Goal: Task Accomplishment & Management: Use online tool/utility

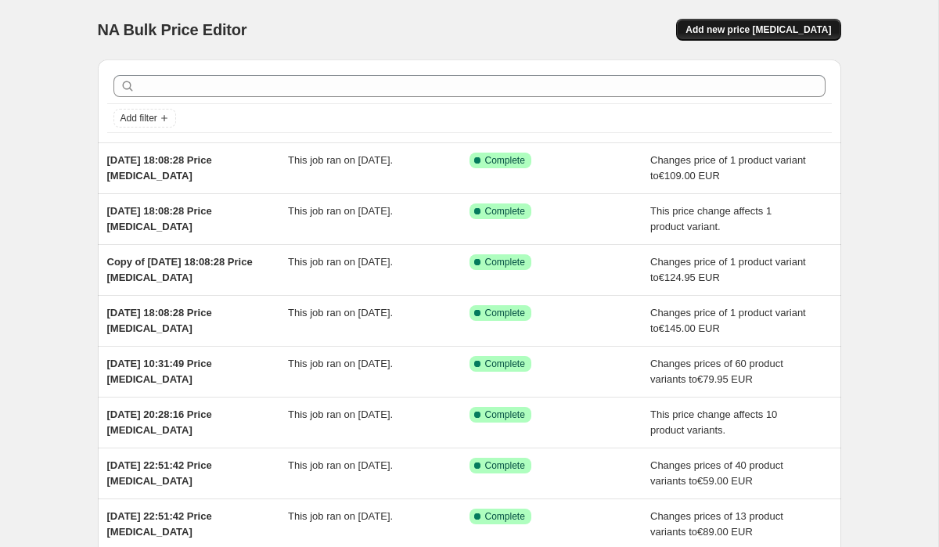
click at [783, 32] on span "Add new price [MEDICAL_DATA]" at bounding box center [758, 29] width 146 height 13
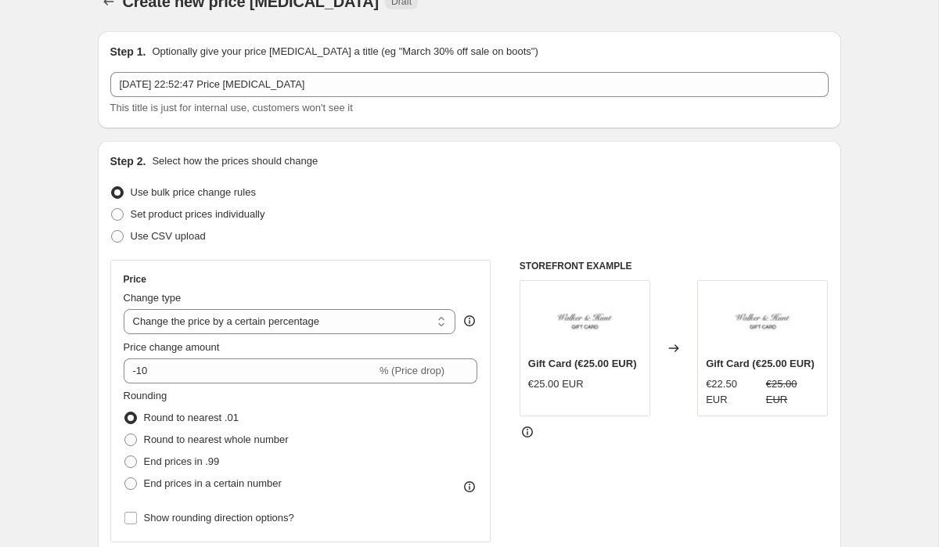
scroll to position [45, 0]
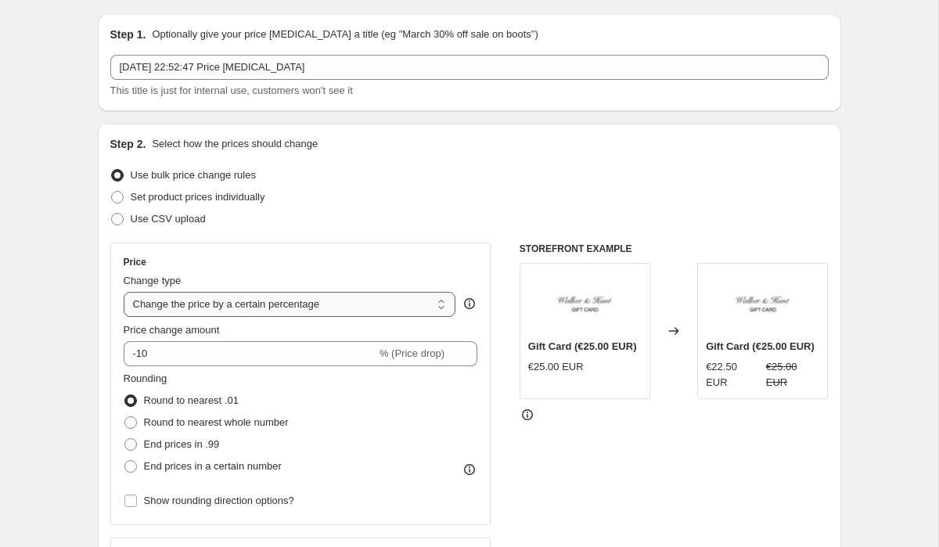
click at [158, 301] on select "Change the price to a certain amount Change the price by a certain amount Chang…" at bounding box center [290, 304] width 333 height 25
select select "to"
click at [124, 292] on select "Change the price to a certain amount Change the price by a certain amount Chang…" at bounding box center [290, 304] width 333 height 25
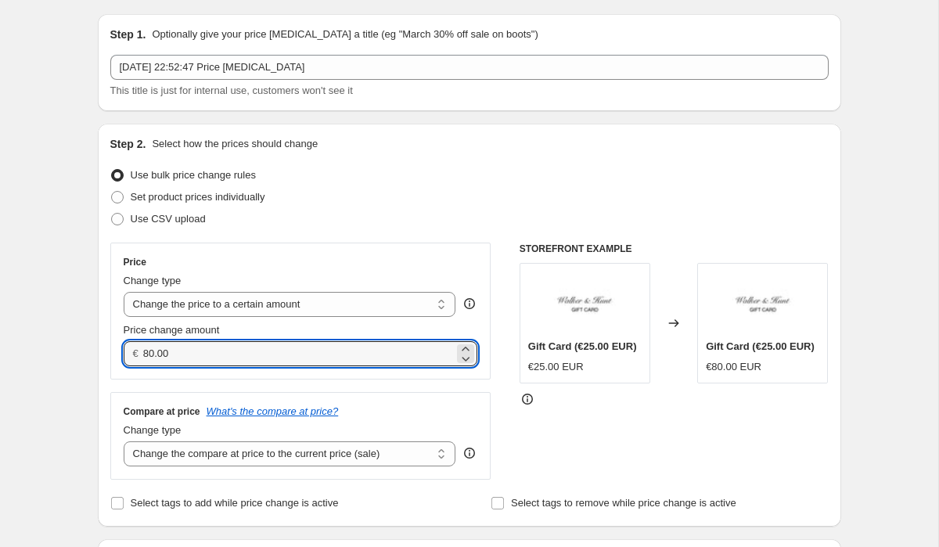
drag, startPoint x: 187, startPoint y: 355, endPoint x: 98, endPoint y: 355, distance: 89.2
click at [99, 355] on div "Step 2. Select how the prices should change Use bulk price change rules Set pro…" at bounding box center [469, 325] width 743 height 403
type input "75.00"
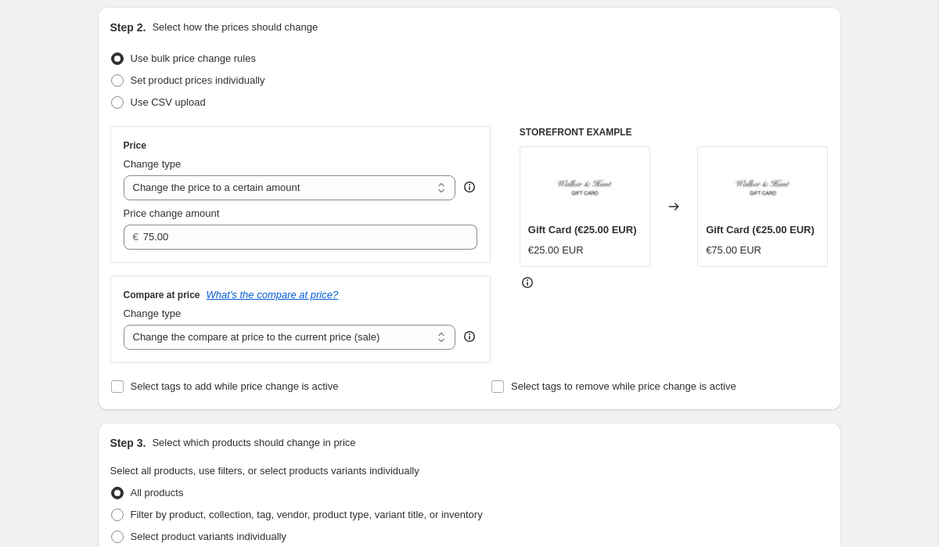
scroll to position [173, 0]
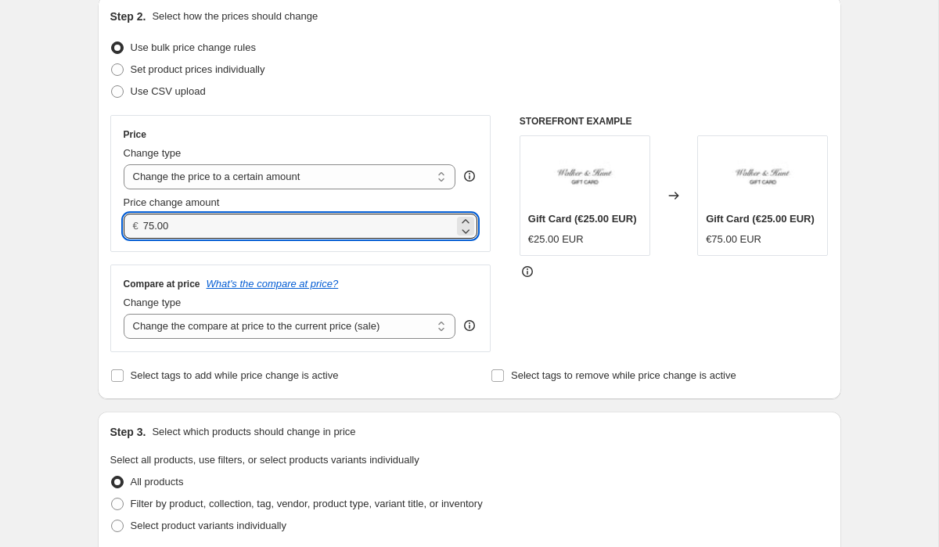
drag, startPoint x: 186, startPoint y: 232, endPoint x: 128, endPoint y: 225, distance: 59.1
click at [128, 225] on div "€ 75.00" at bounding box center [301, 226] width 354 height 25
click at [198, 320] on select "Change the compare at price to the current price (sale) Change the compare at p…" at bounding box center [290, 326] width 333 height 25
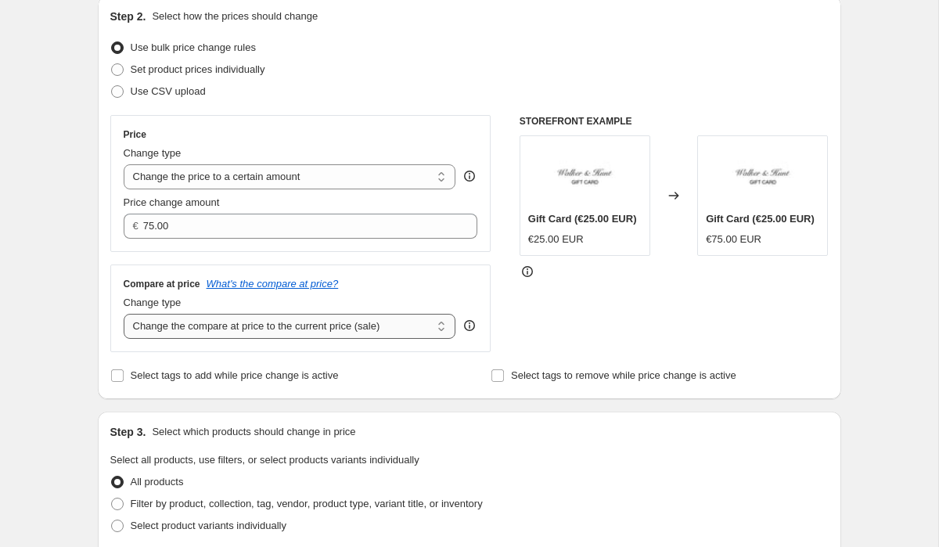
select select "to"
click at [124, 314] on select "Change the compare at price to the current price (sale) Change the compare at p…" at bounding box center [290, 326] width 333 height 25
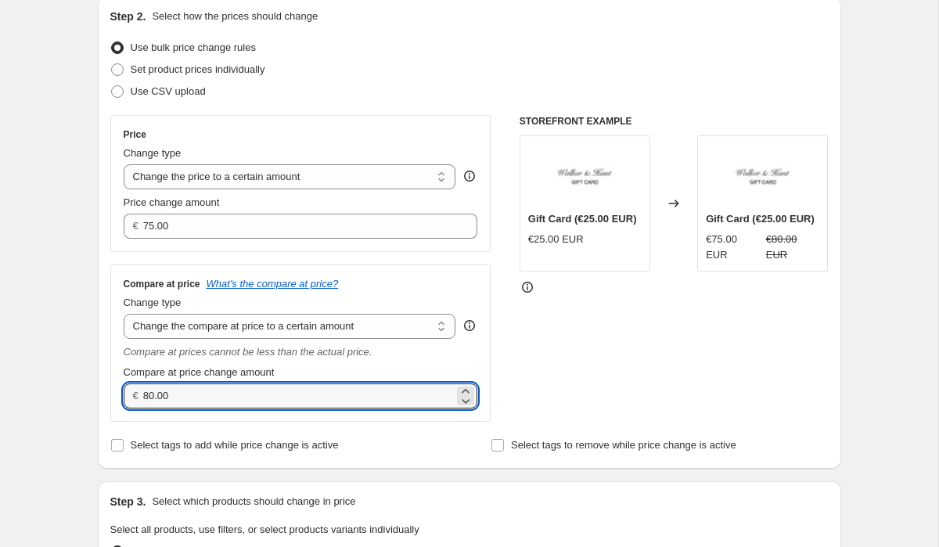
drag, startPoint x: 180, startPoint y: 394, endPoint x: 99, endPoint y: 386, distance: 81.8
click at [103, 389] on div "Step 2. Select how the prices should change Use bulk price change rules Set pro…" at bounding box center [469, 232] width 743 height 473
paste input "75"
type input "75.00"
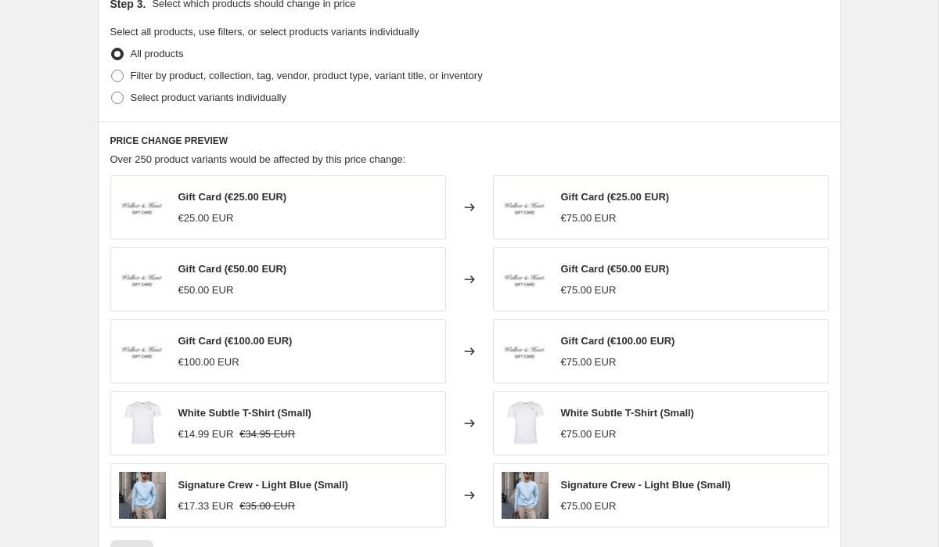
scroll to position [694, 0]
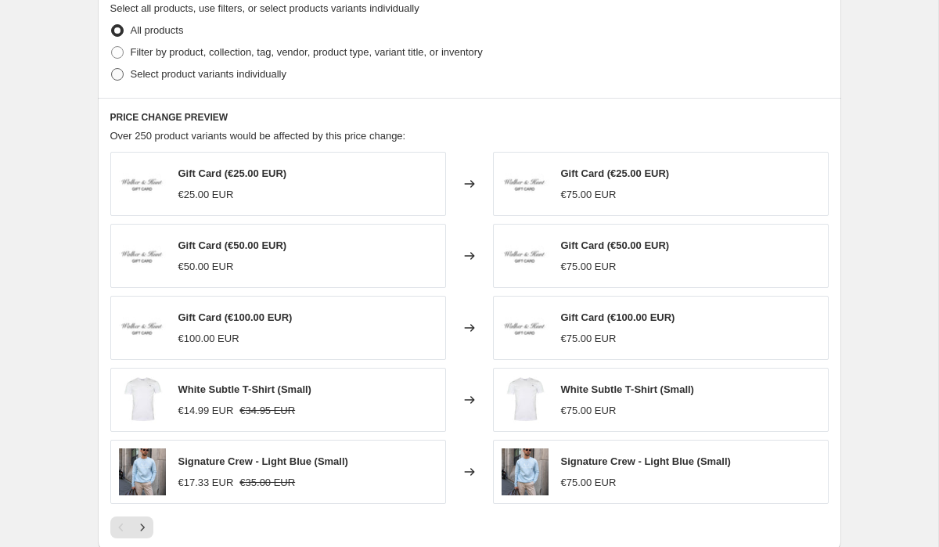
click at [122, 75] on span at bounding box center [117, 74] width 13 height 13
click at [112, 69] on input "Select product variants individually" at bounding box center [111, 68] width 1 height 1
radio input "true"
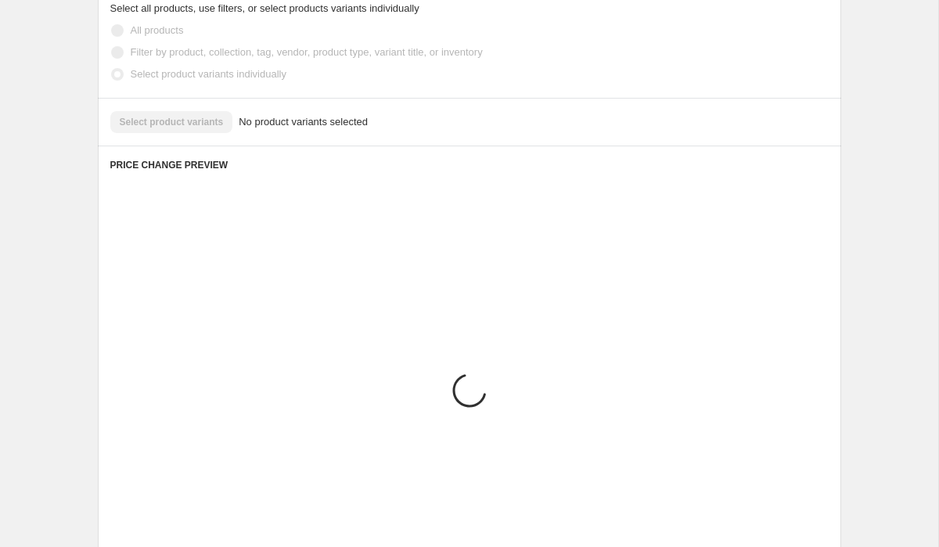
scroll to position [682, 0]
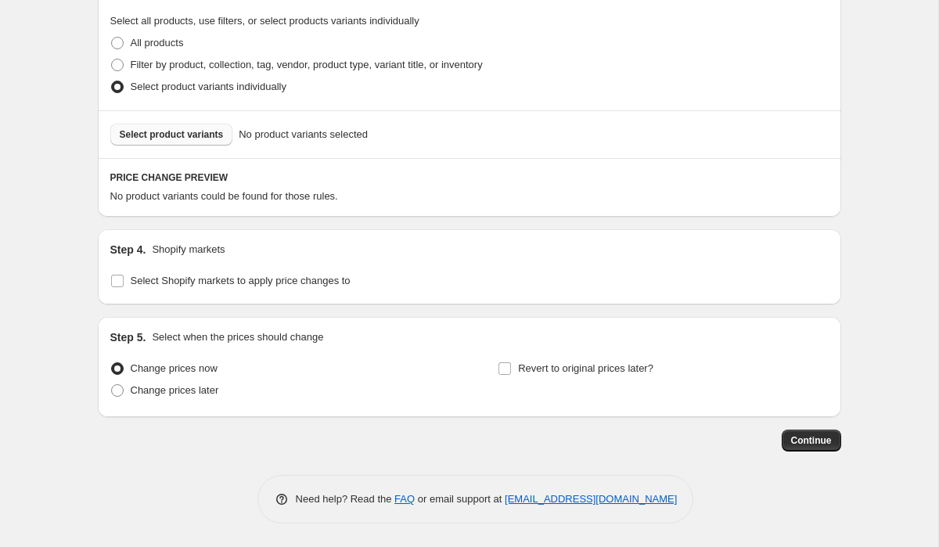
click at [156, 136] on span "Select product variants" at bounding box center [172, 134] width 104 height 13
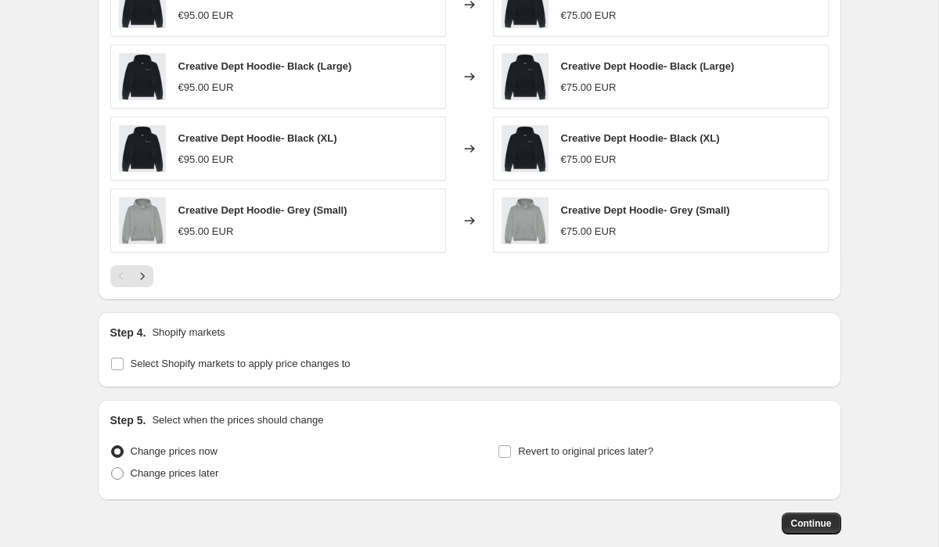
scroll to position [1059, 0]
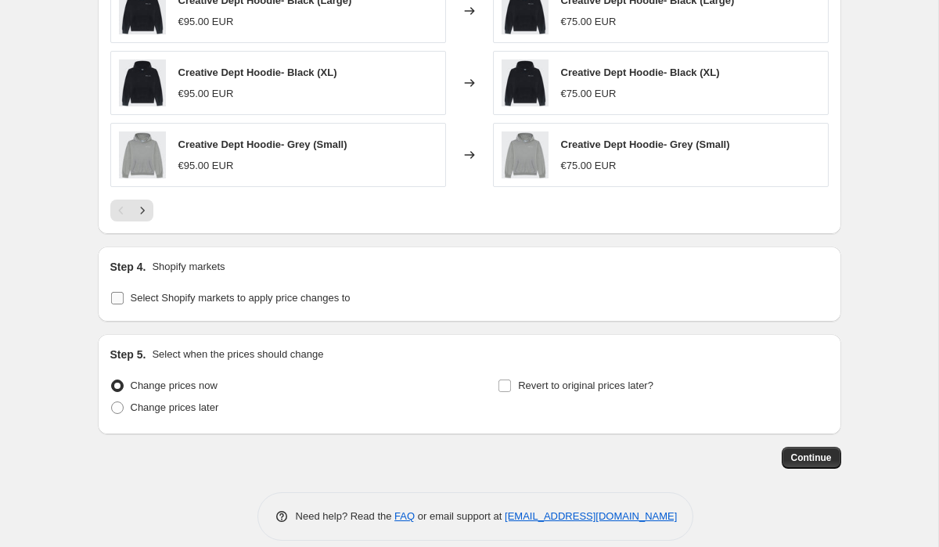
click at [115, 300] on input "Select Shopify markets to apply price changes to" at bounding box center [117, 298] width 13 height 13
checkbox input "true"
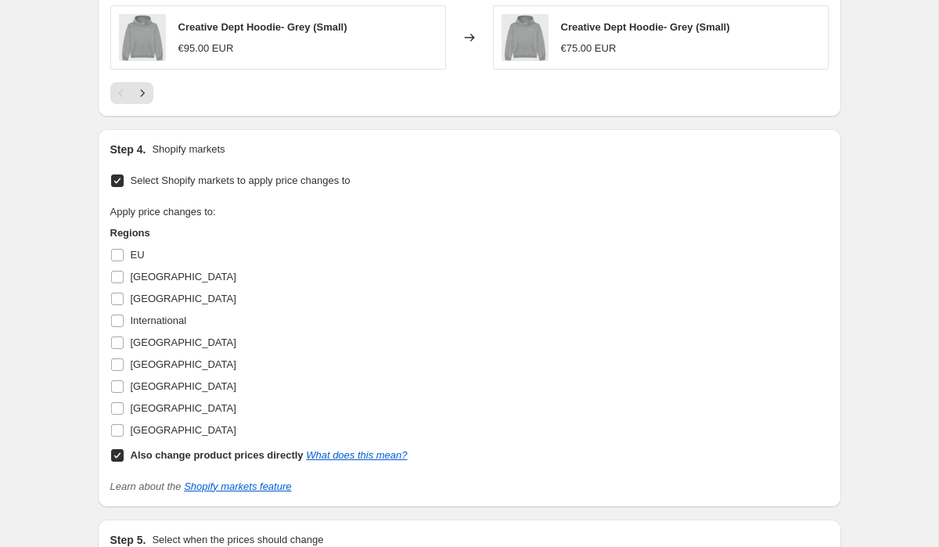
scroll to position [1196, 0]
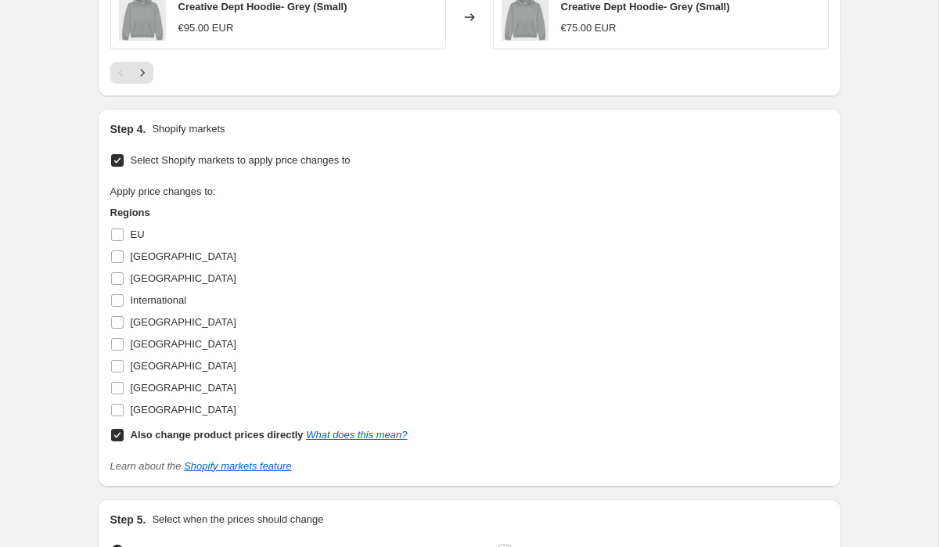
click at [116, 437] on input "Also change product prices directly What does this mean?" at bounding box center [117, 435] width 13 height 13
checkbox input "false"
click at [121, 388] on input "[GEOGRAPHIC_DATA]" at bounding box center [117, 388] width 13 height 13
checkbox input "true"
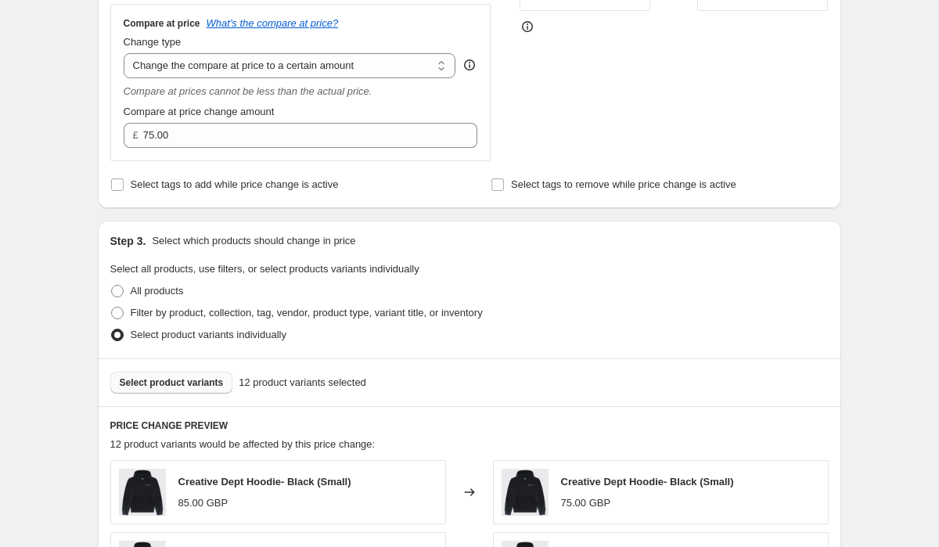
scroll to position [0, 0]
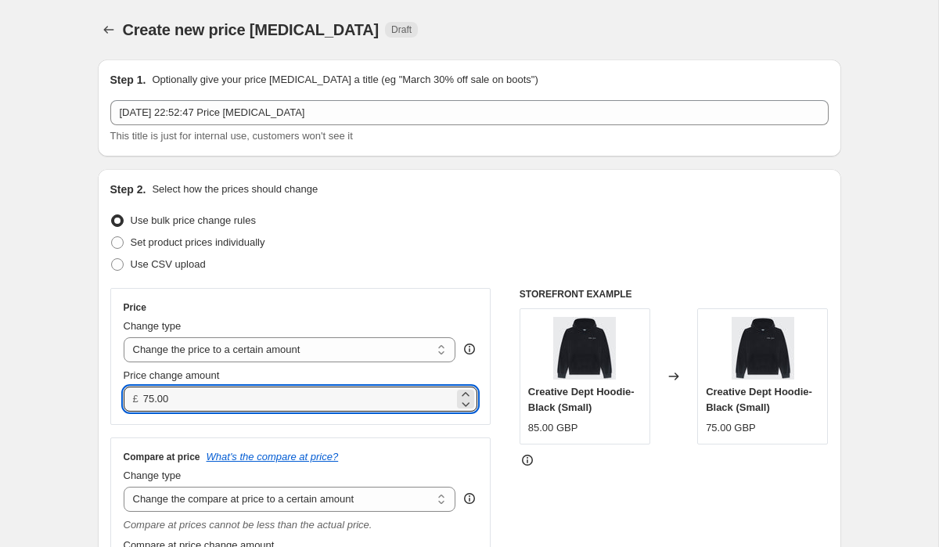
drag, startPoint x: 184, startPoint y: 402, endPoint x: 113, endPoint y: 402, distance: 71.2
click at [118, 402] on div "Price Change type Change the price to a certain amount Change the price by a ce…" at bounding box center [300, 356] width 381 height 137
drag, startPoint x: 171, startPoint y: 398, endPoint x: 121, endPoint y: 398, distance: 50.9
click at [121, 398] on div "Price Change type Change the price to a certain amount Change the price by a ce…" at bounding box center [300, 356] width 381 height 137
type input "74.95"
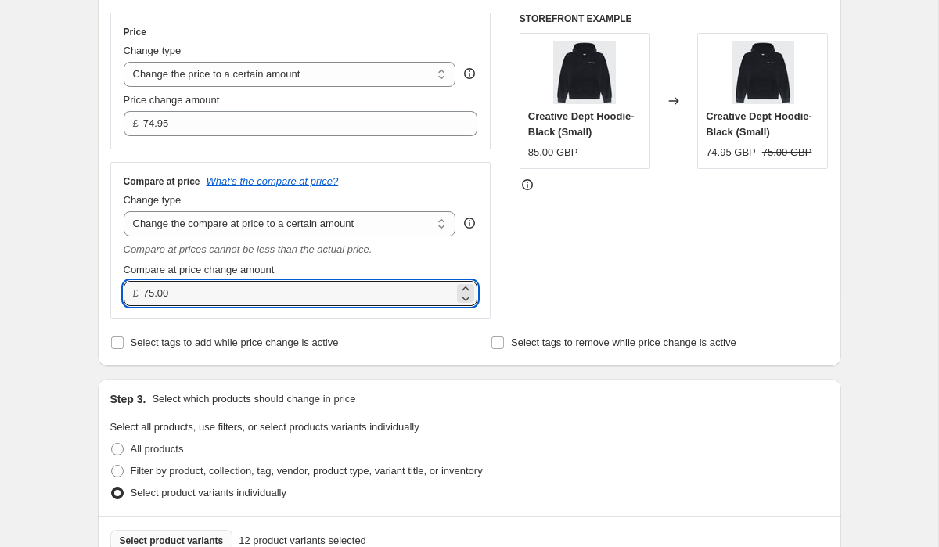
drag, startPoint x: 192, startPoint y: 293, endPoint x: 85, endPoint y: 290, distance: 108.0
paste input "4.95"
type input "74.95"
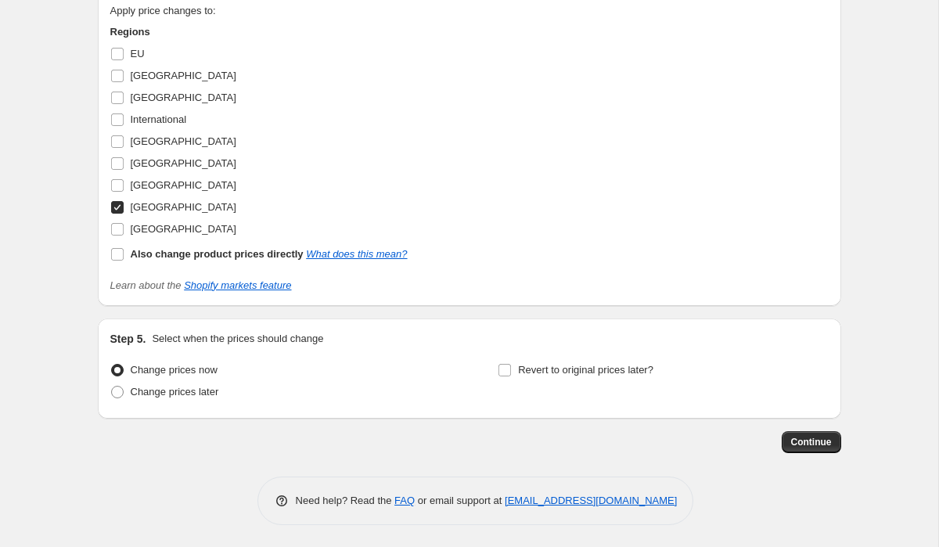
scroll to position [1379, 0]
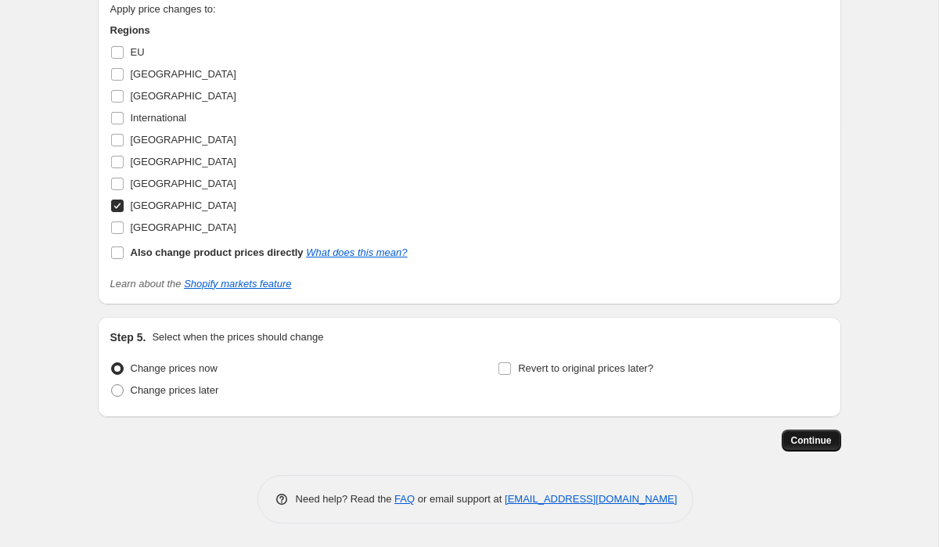
click at [822, 437] on span "Continue" at bounding box center [811, 440] width 41 height 13
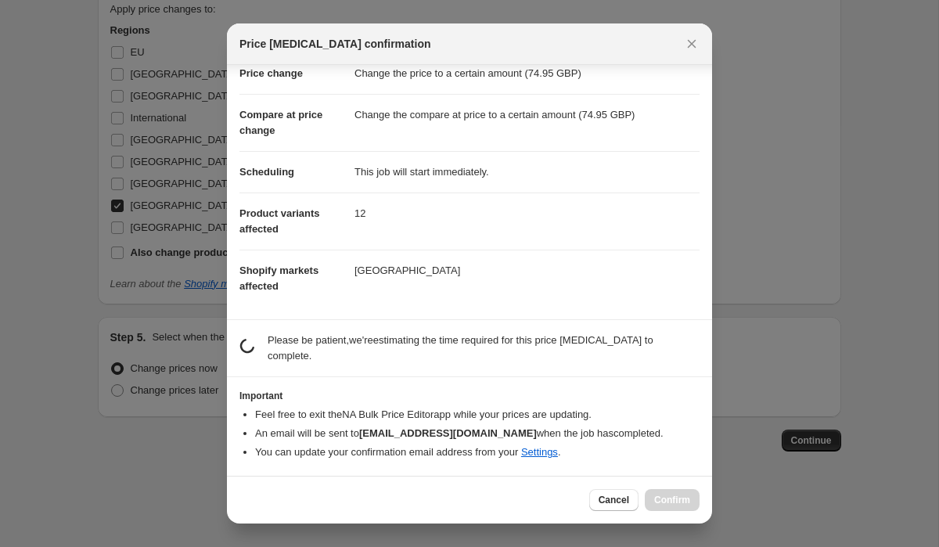
scroll to position [40, 0]
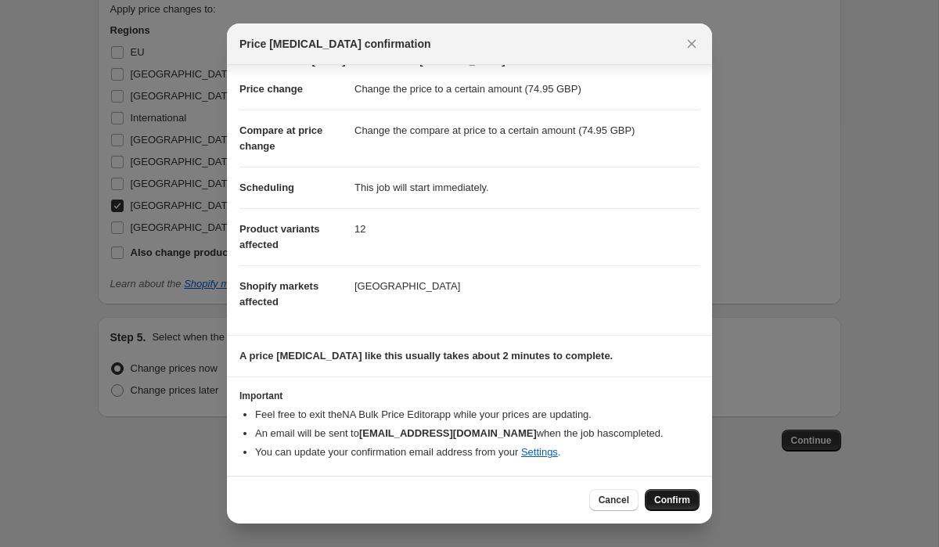
click at [685, 500] on span "Confirm" at bounding box center [672, 500] width 36 height 13
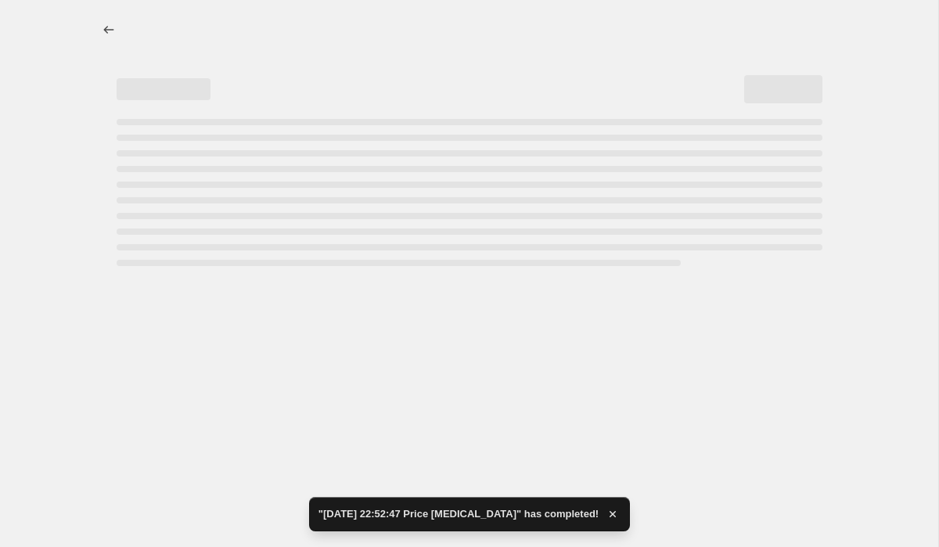
select select "to"
